Goal: Task Accomplishment & Management: Manage account settings

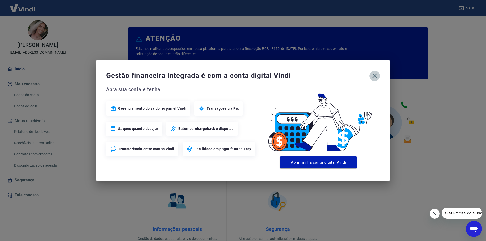
click at [377, 76] on icon "button" at bounding box center [375, 76] width 8 height 8
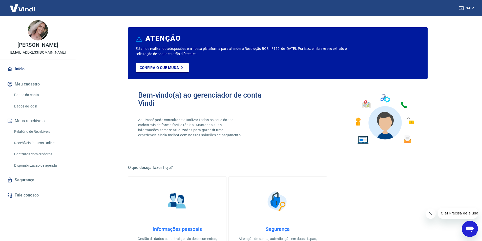
click at [37, 134] on link "Relatório de Recebíveis" at bounding box center [40, 132] width 57 height 10
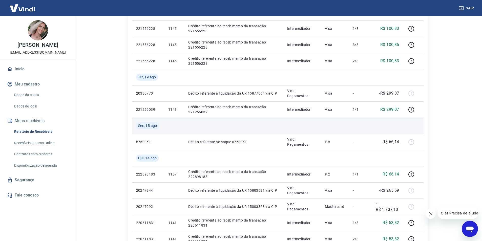
scroll to position [177, 0]
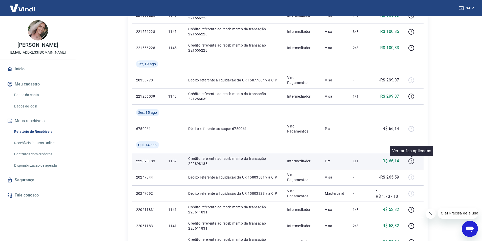
click at [414, 161] on icon "button" at bounding box center [412, 161] width 6 height 6
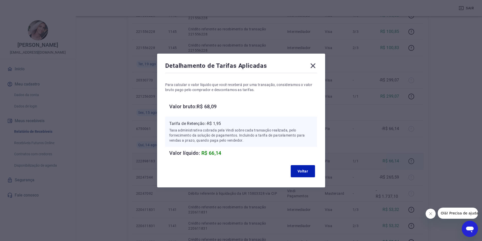
click at [414, 161] on div "Detalhamento de Tarifas Aplicadas Para calcular o valor líquido que você recebe…" at bounding box center [241, 120] width 482 height 241
click at [304, 174] on button "Voltar" at bounding box center [303, 171] width 24 height 12
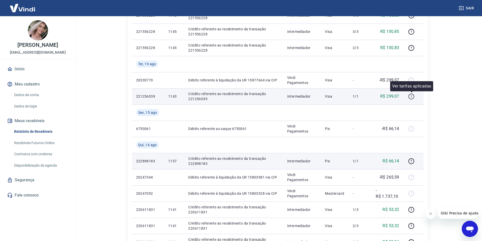
click at [411, 96] on icon "button" at bounding box center [412, 96] width 6 height 6
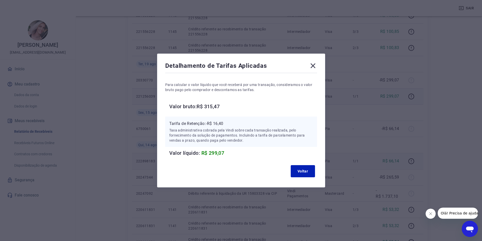
click at [314, 67] on icon at bounding box center [313, 66] width 5 height 5
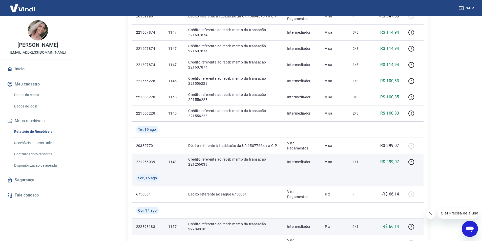
scroll to position [76, 0]
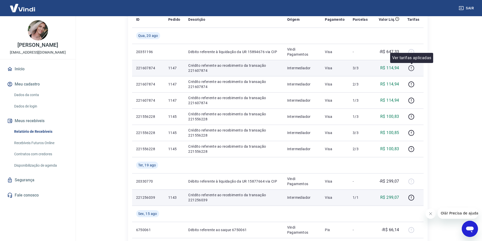
click at [411, 68] on icon "button" at bounding box center [412, 68] width 6 height 6
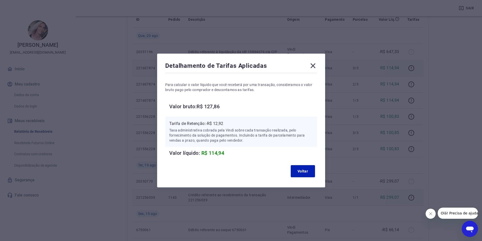
click at [314, 64] on icon at bounding box center [313, 66] width 5 height 5
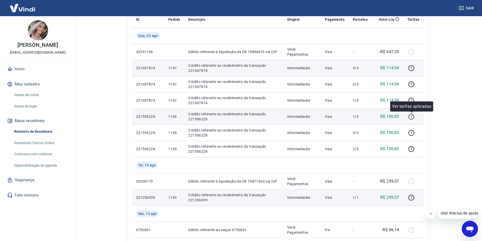
click at [411, 118] on icon "button" at bounding box center [412, 117] width 6 height 6
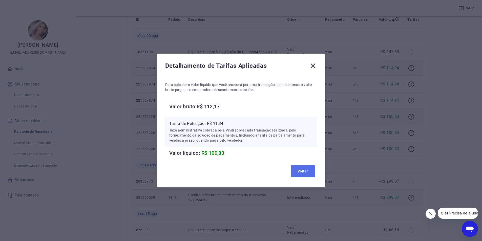
click at [307, 169] on button "Voltar" at bounding box center [303, 171] width 24 height 12
